Goal: Transaction & Acquisition: Book appointment/travel/reservation

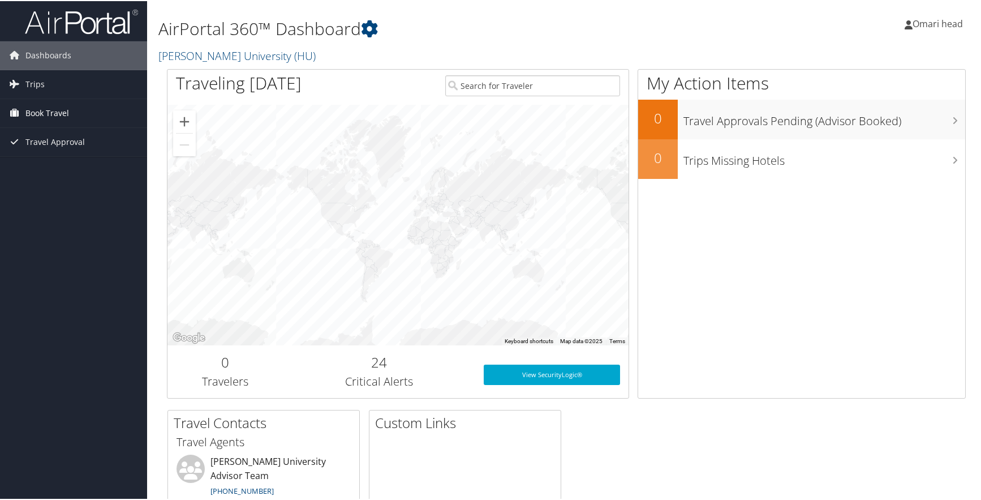
click at [76, 116] on link "Book Travel" at bounding box center [73, 112] width 147 height 28
click at [67, 148] on link "Book/Manage Online Trips" at bounding box center [73, 151] width 147 height 17
